Goal: Information Seeking & Learning: Learn about a topic

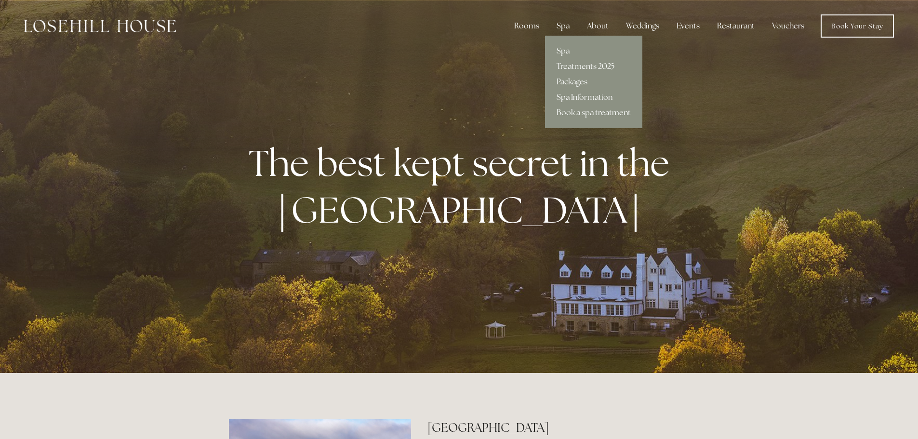
click at [582, 95] on link "Spa Information" at bounding box center [593, 97] width 97 height 15
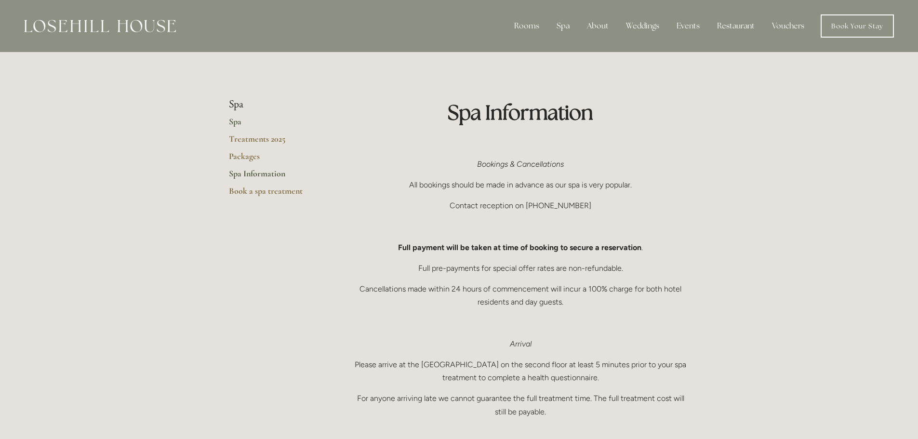
click at [238, 120] on link "Spa" at bounding box center [275, 124] width 92 height 17
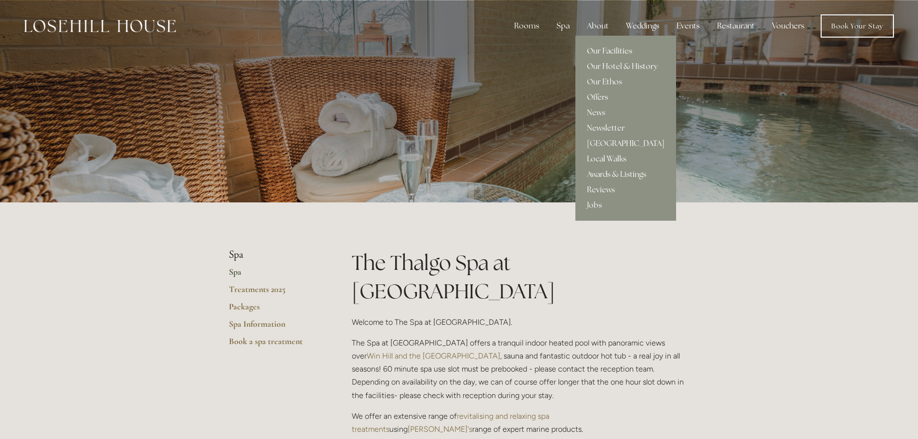
click at [617, 48] on link "Our Facilities" at bounding box center [625, 50] width 101 height 15
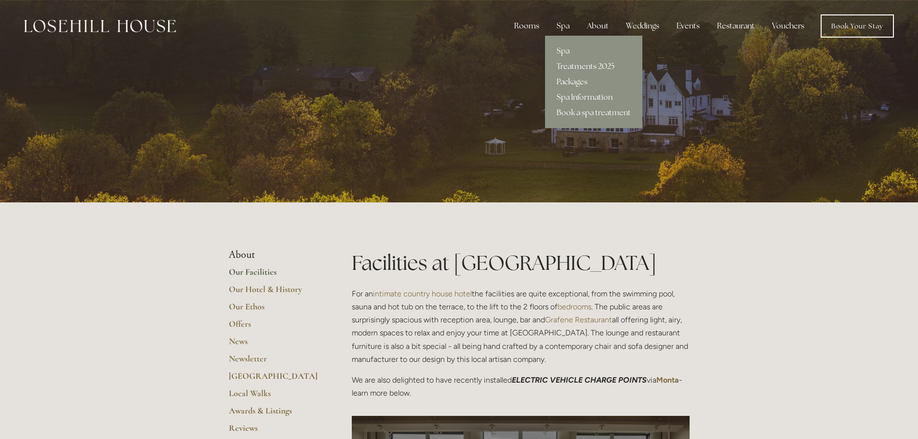
click at [572, 83] on link "Packages" at bounding box center [593, 81] width 97 height 15
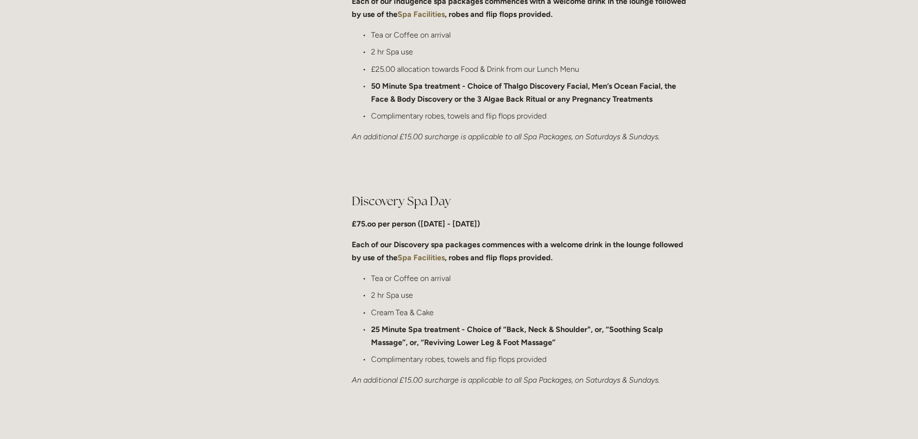
scroll to position [578, 0]
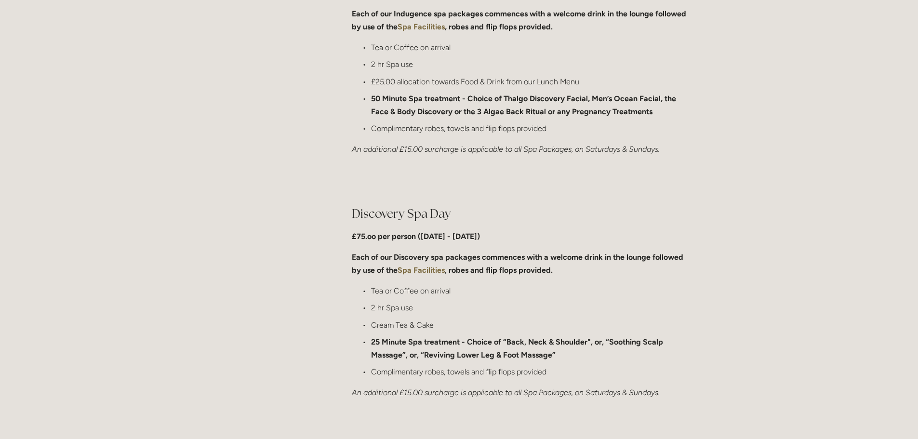
click at [419, 270] on strong "Spa Facilities" at bounding box center [421, 270] width 47 height 9
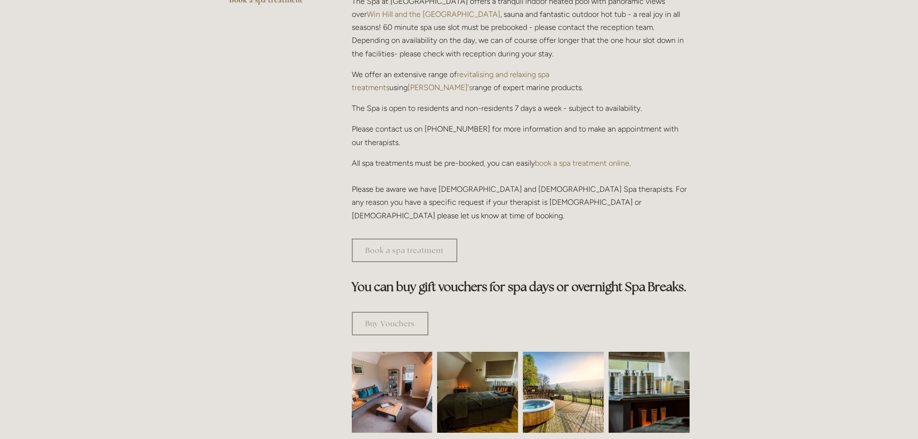
scroll to position [434, 0]
